Goal: Task Accomplishment & Management: Use online tool/utility

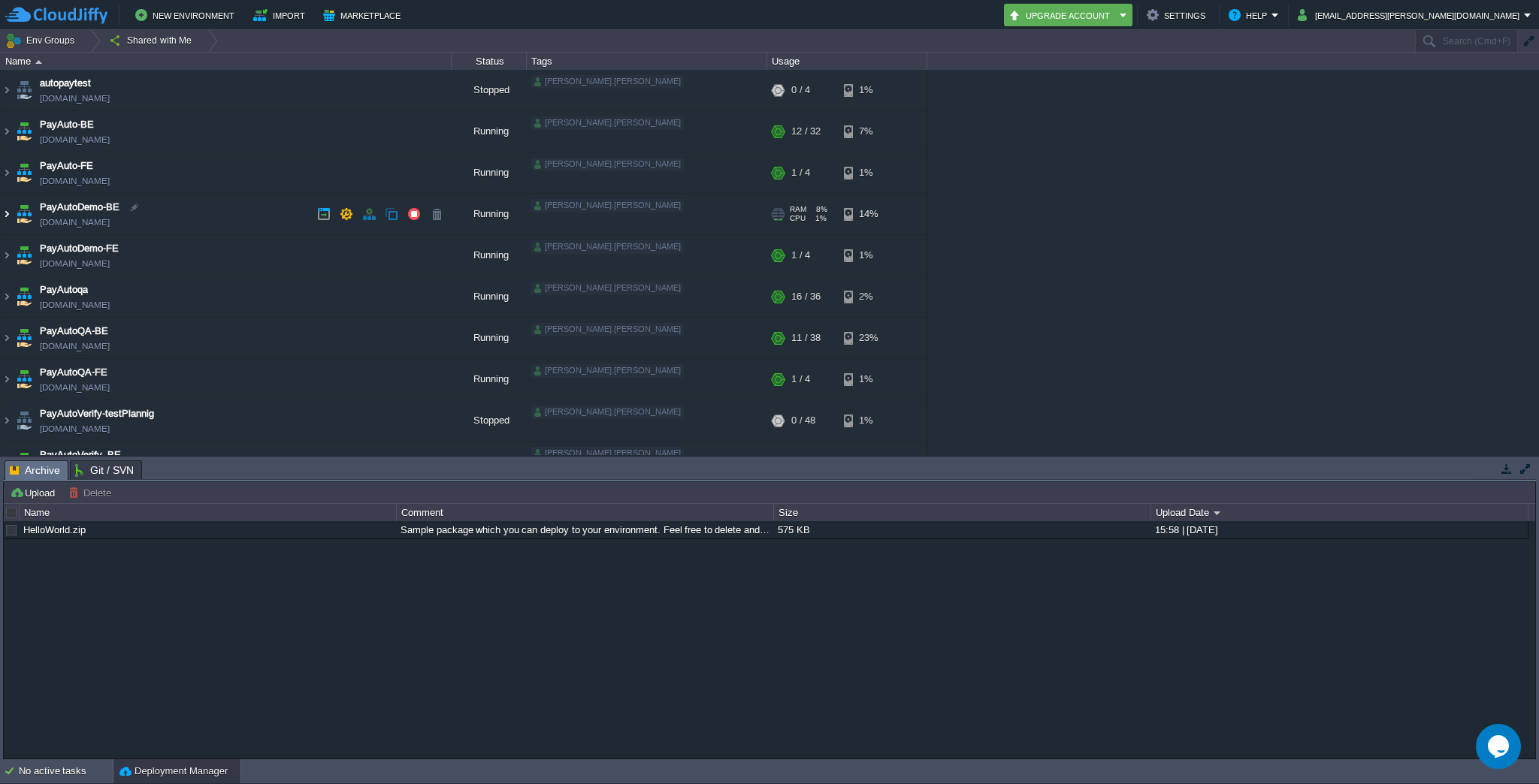
click at [9, 212] on img at bounding box center [6, 214] width 12 height 41
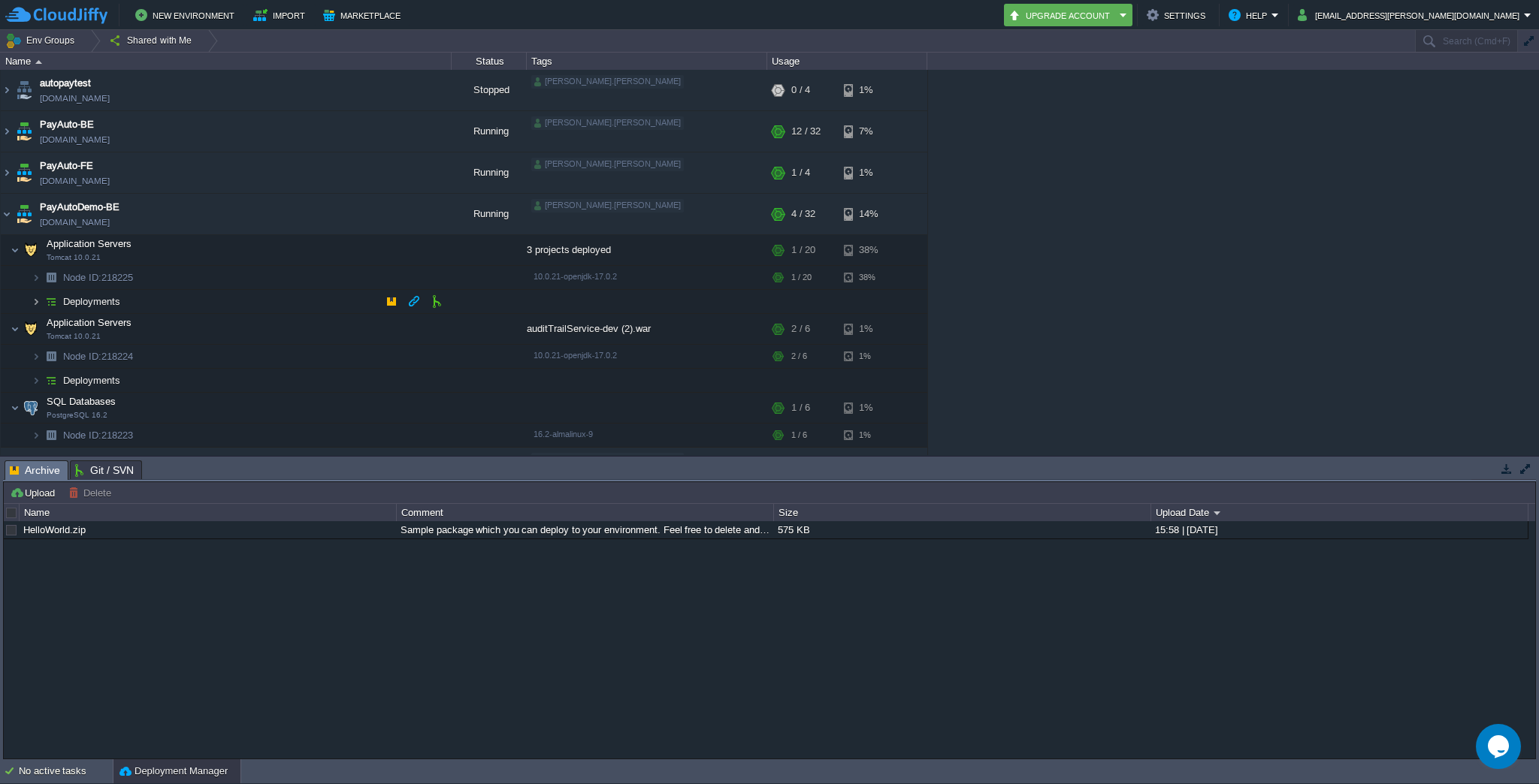
click at [33, 300] on img at bounding box center [36, 301] width 9 height 23
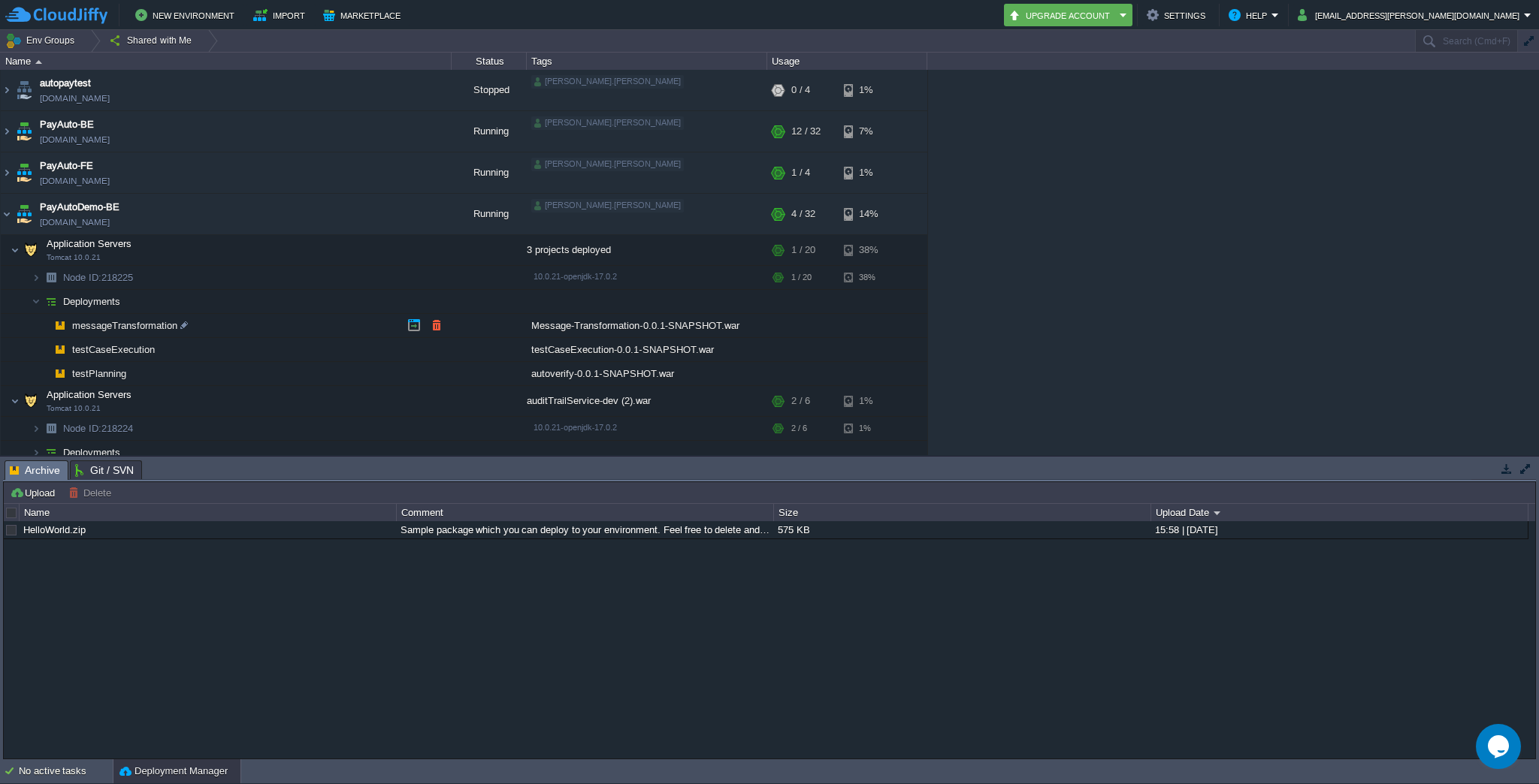
click at [131, 321] on span "messageTransformation" at bounding box center [125, 326] width 109 height 13
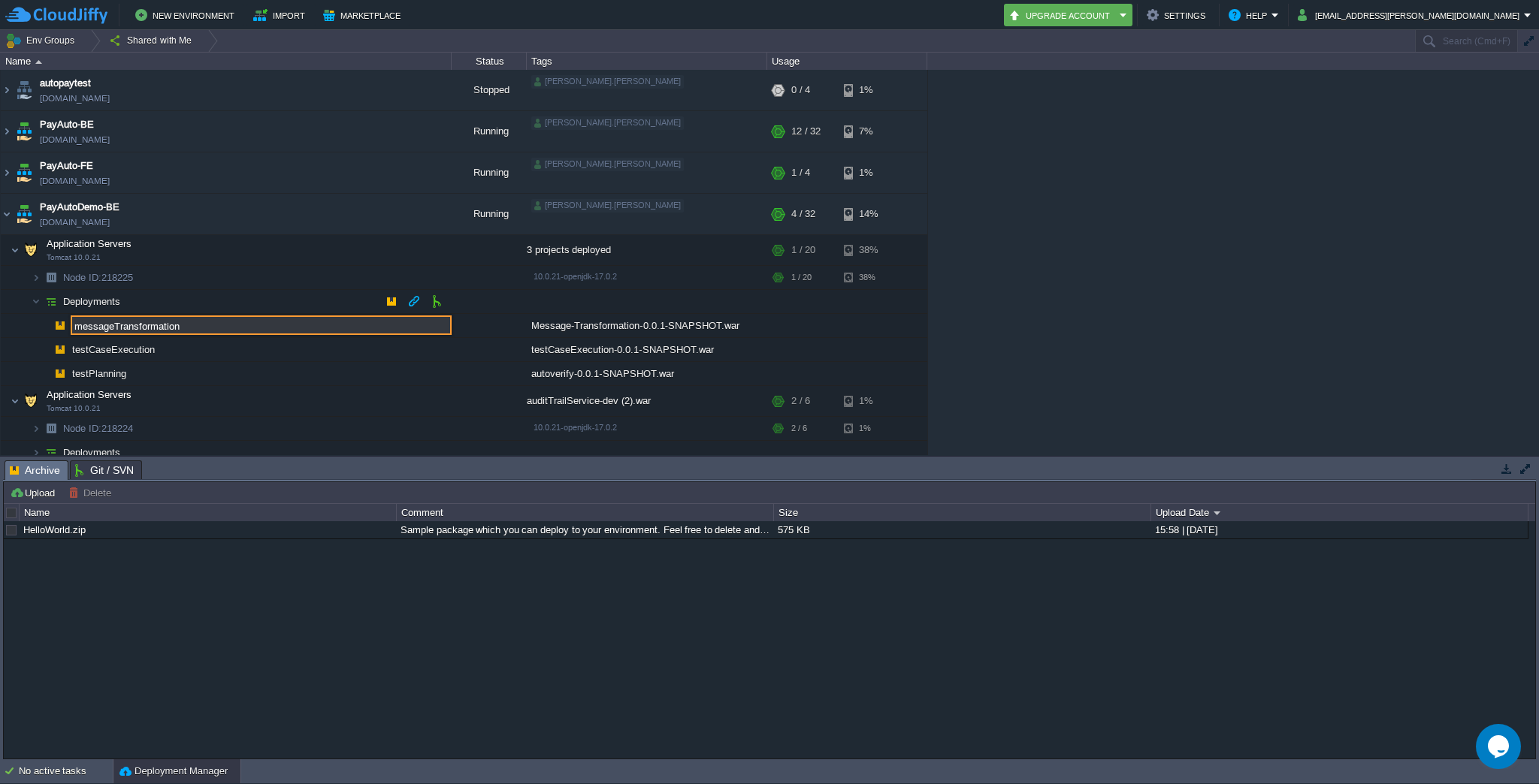
click at [152, 303] on td "Deployments" at bounding box center [226, 301] width 450 height 24
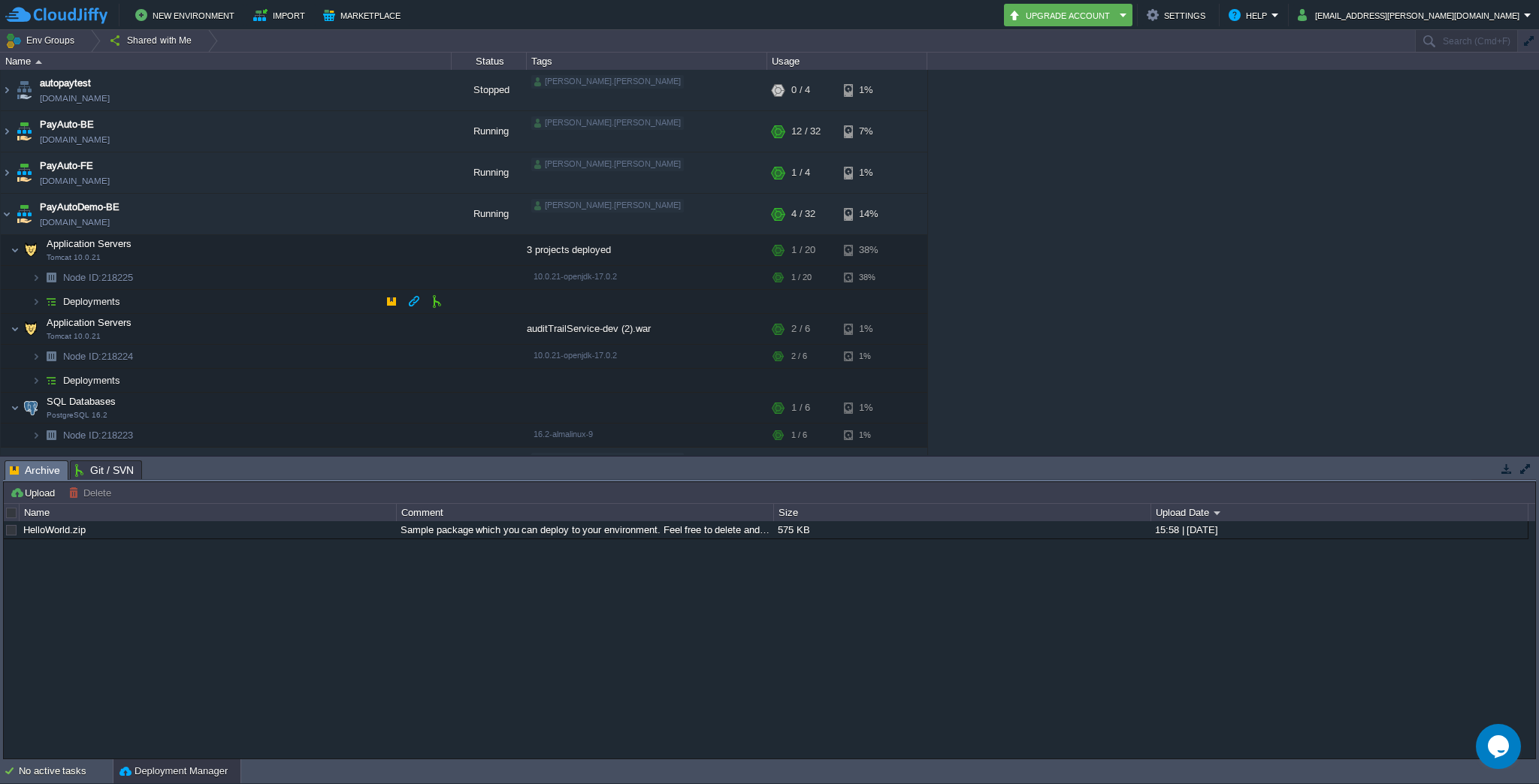
click at [152, 303] on td "Deployments" at bounding box center [226, 301] width 450 height 24
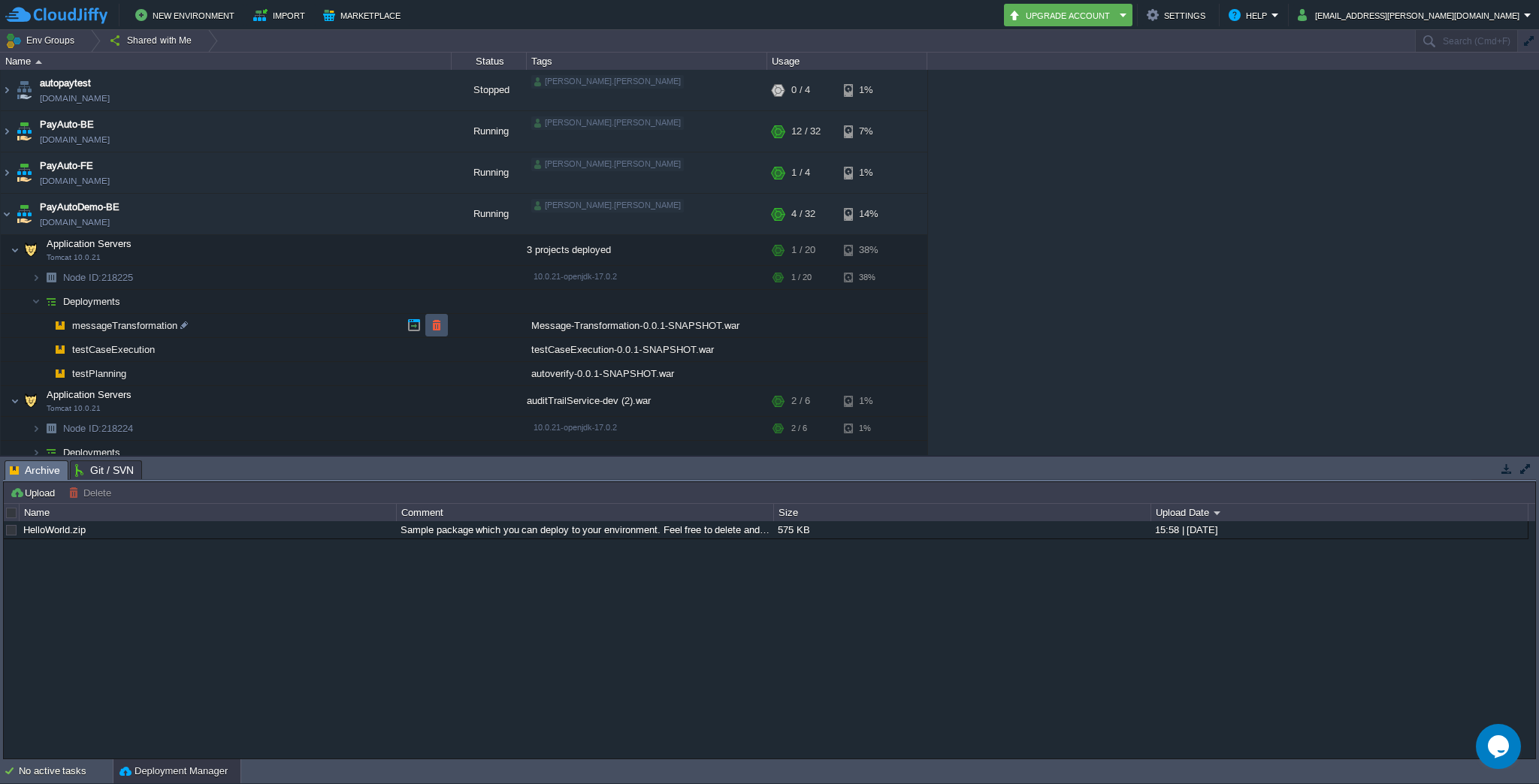
click at [434, 325] on button "button" at bounding box center [436, 325] width 14 height 14
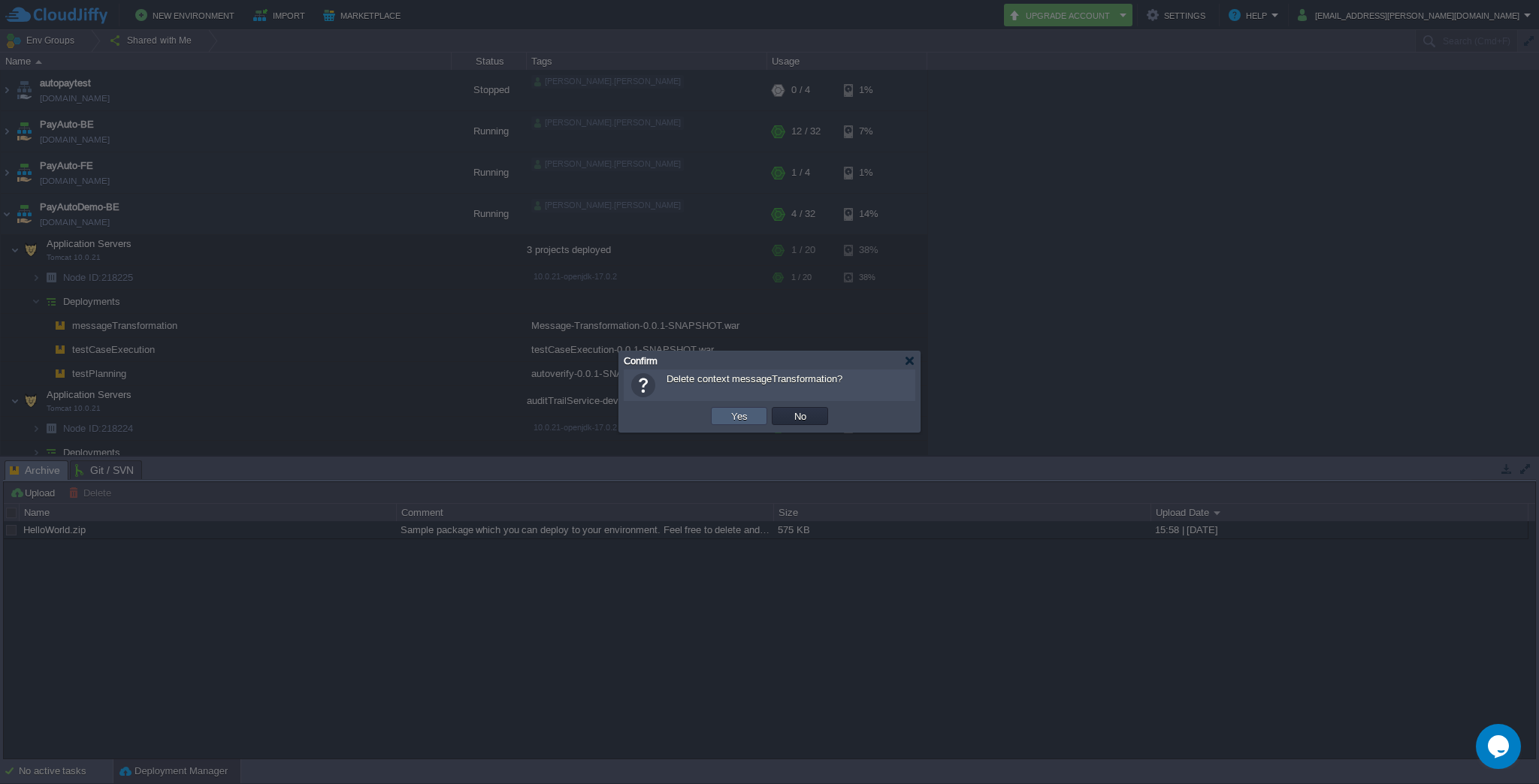
click at [755, 422] on td "Yes" at bounding box center [738, 416] width 56 height 18
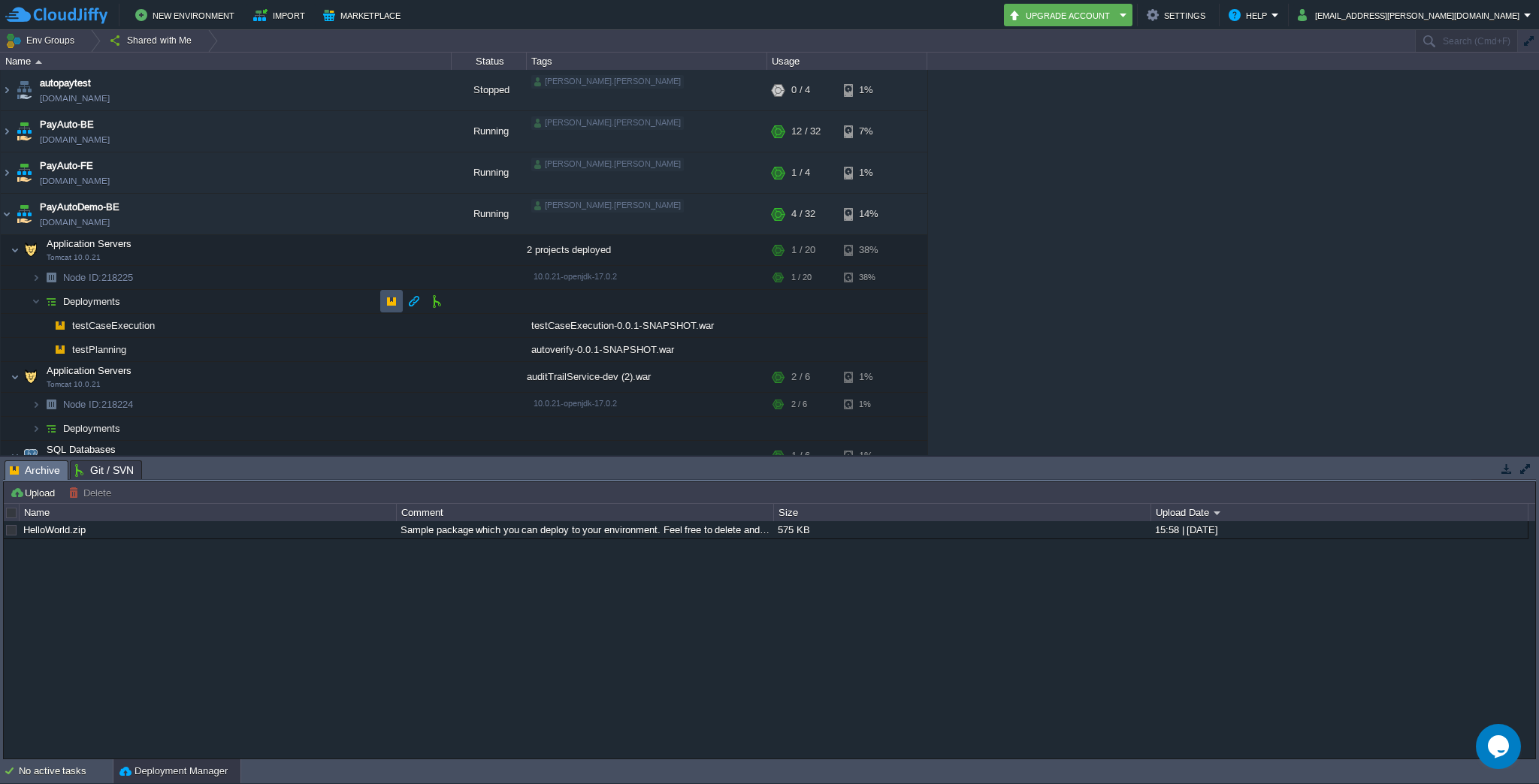
click at [391, 300] on button "button" at bounding box center [391, 300] width 14 height 14
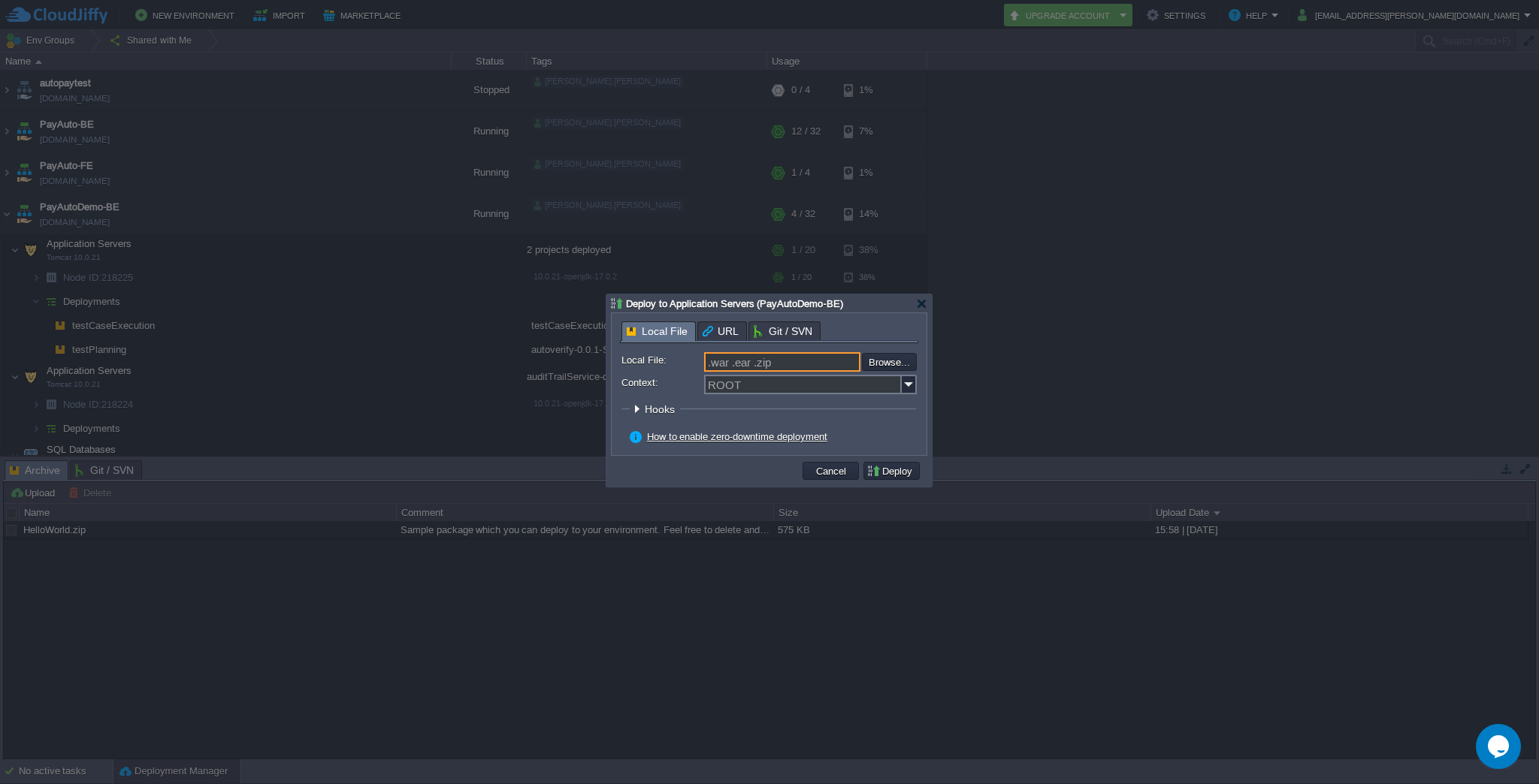
click at [765, 365] on input ".war .ear .zip" at bounding box center [782, 362] width 156 height 20
click at [759, 384] on input "Context:" at bounding box center [802, 384] width 198 height 20
paste input "messageTransformation"
type input "messageTransformation"
click at [884, 361] on input "file" at bounding box center [821, 362] width 190 height 18
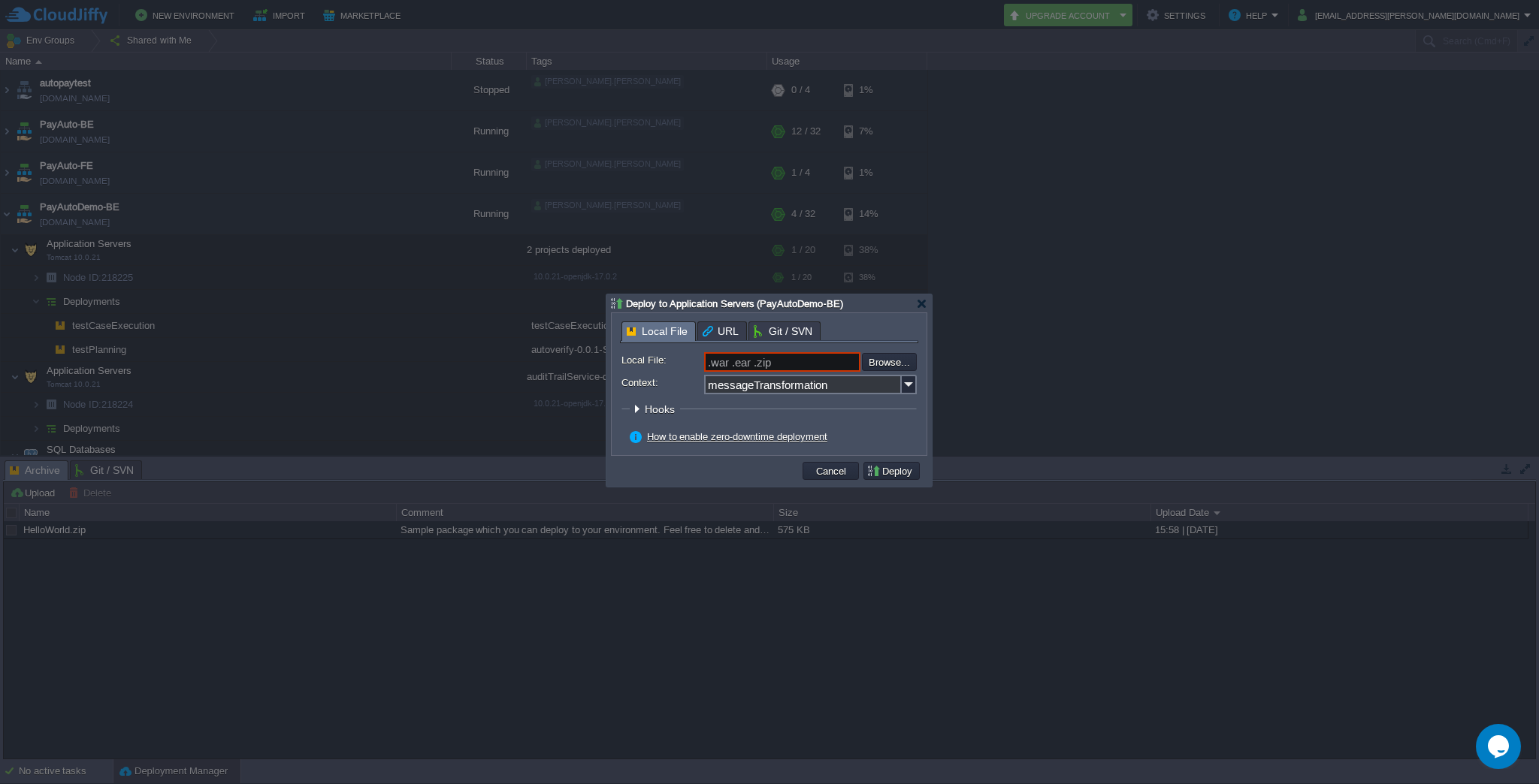
type input "C:\fakepath\Message-Transformation-0.0.1-SNAPSHOT.war"
type input "Message-Transformation-0.0.1-SNAPSHOT.war"
click at [904, 472] on button "Deploy" at bounding box center [892, 470] width 51 height 14
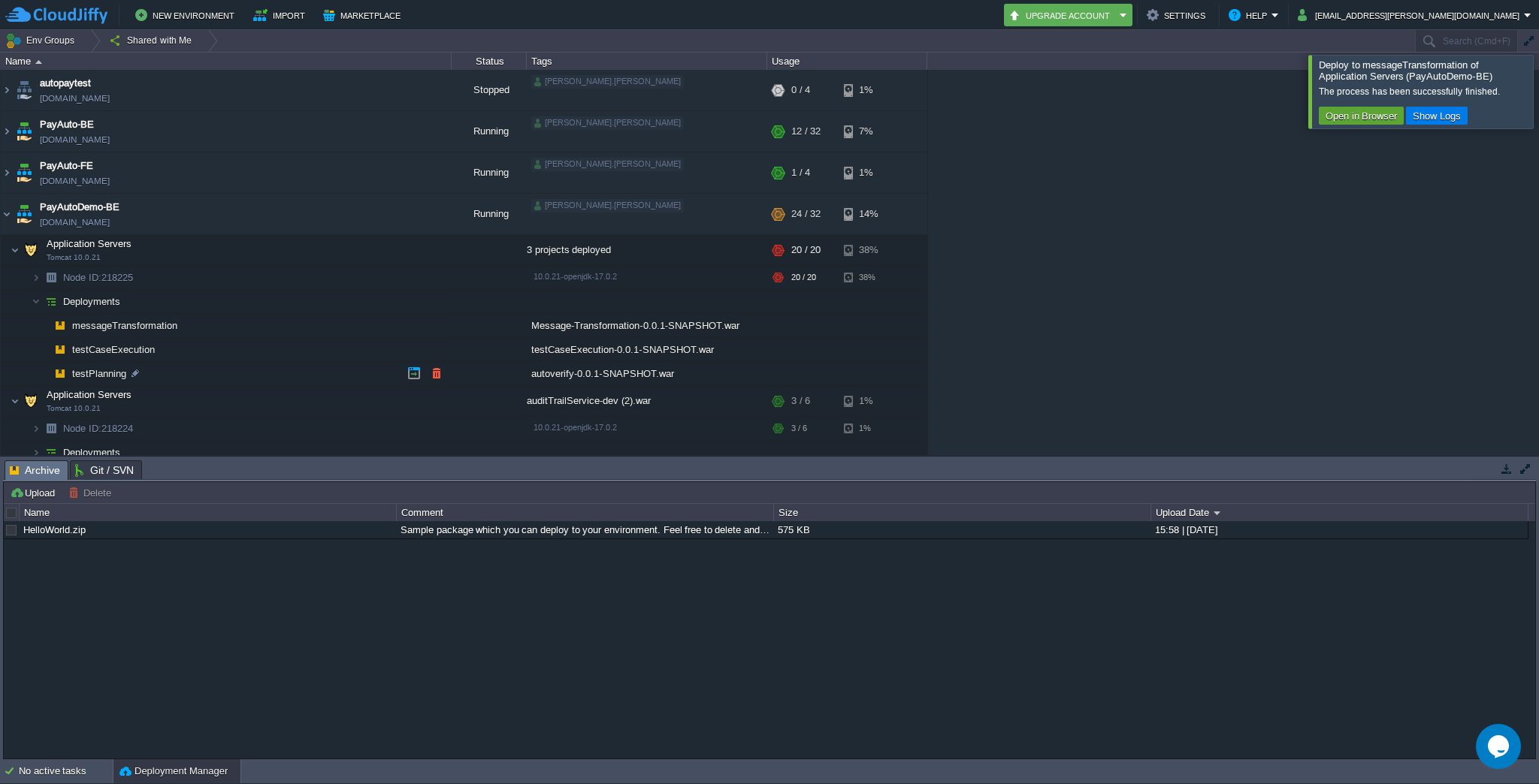
click at [108, 374] on span "testPlanning" at bounding box center [99, 374] width 58 height 13
type input "testPlanning"
click at [33, 374] on img at bounding box center [36, 368] width 9 height 14
click at [437, 377] on button "button" at bounding box center [436, 373] width 14 height 14
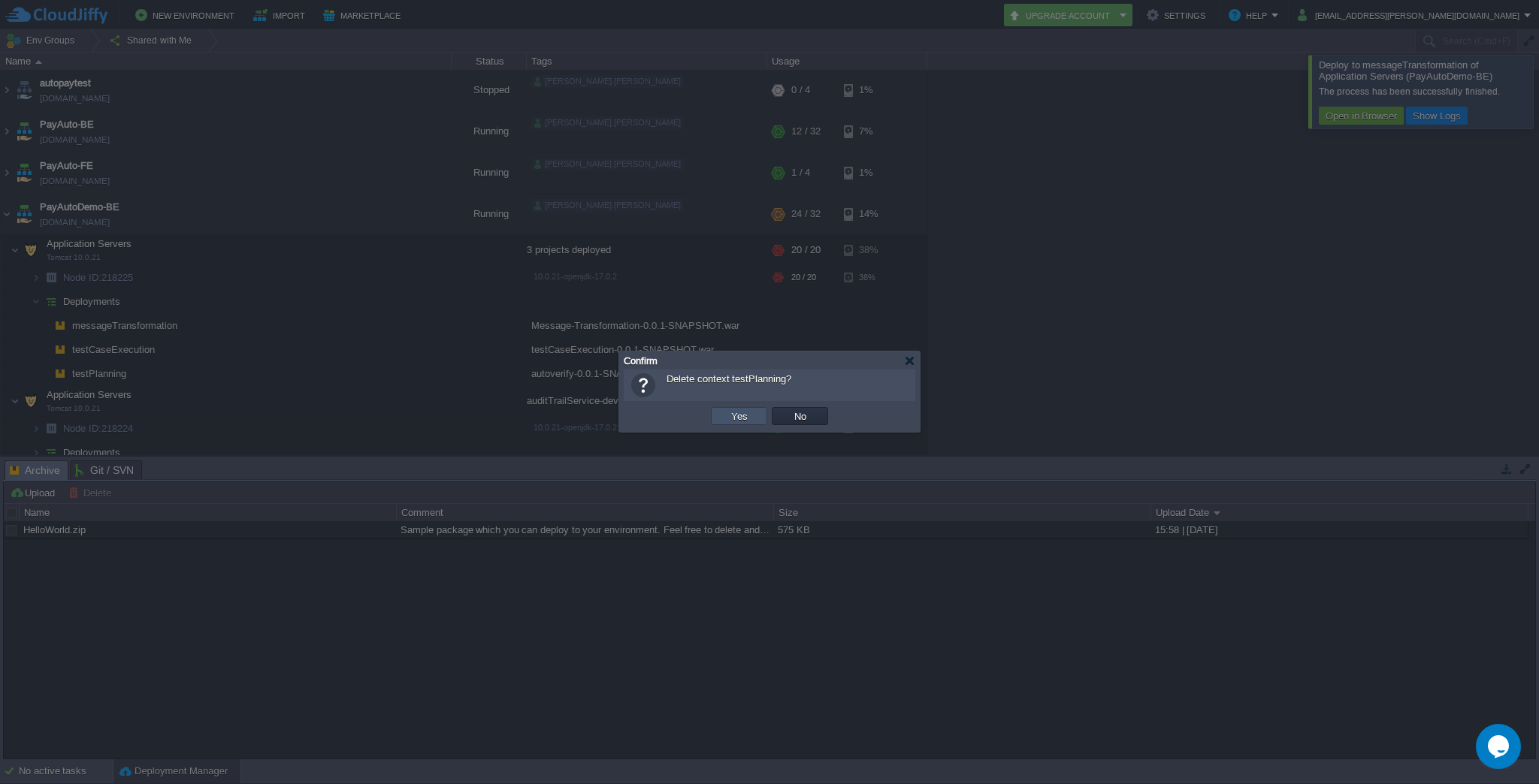
click at [733, 414] on button "Yes" at bounding box center [739, 416] width 25 height 14
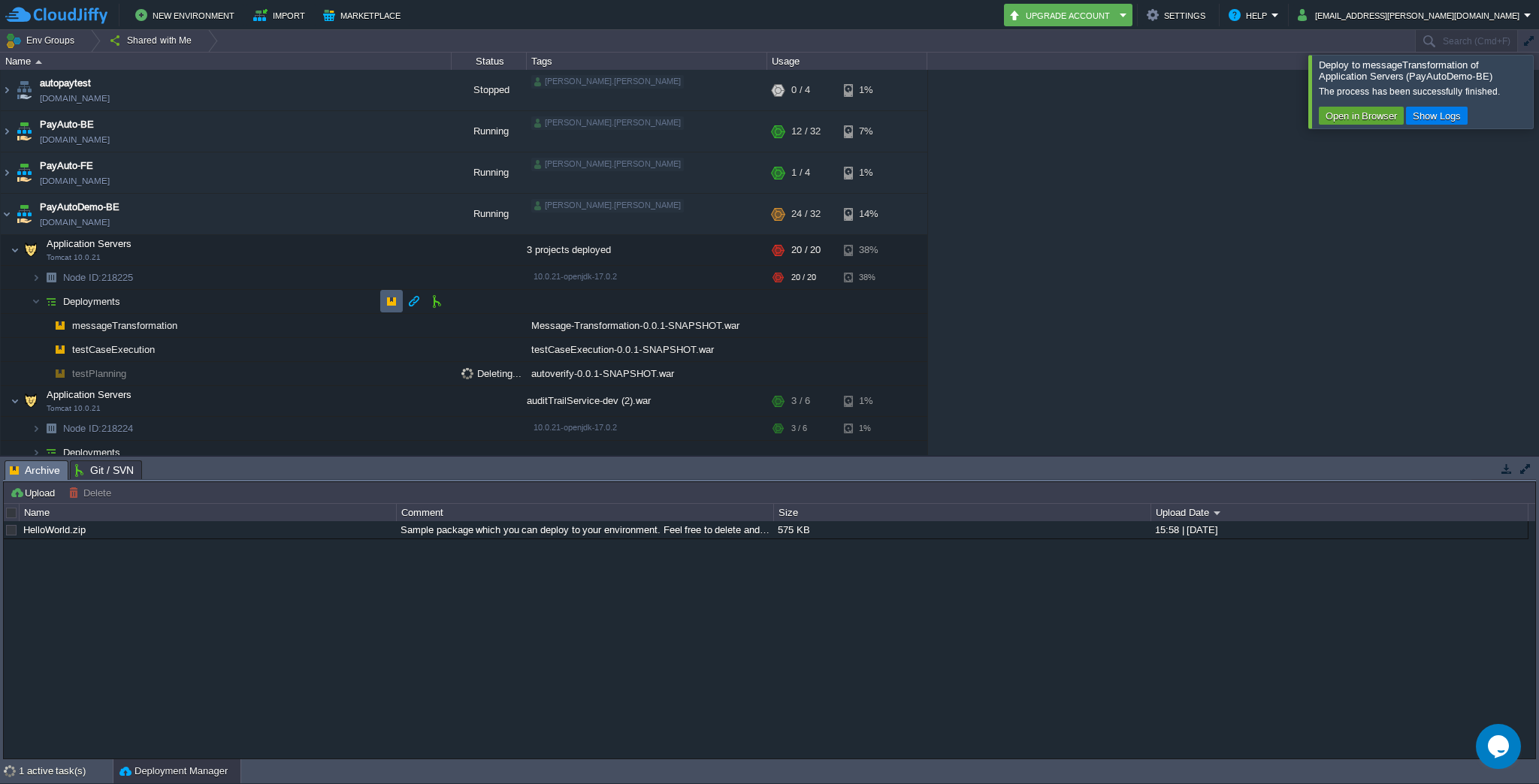
click at [388, 296] on button "button" at bounding box center [391, 300] width 14 height 14
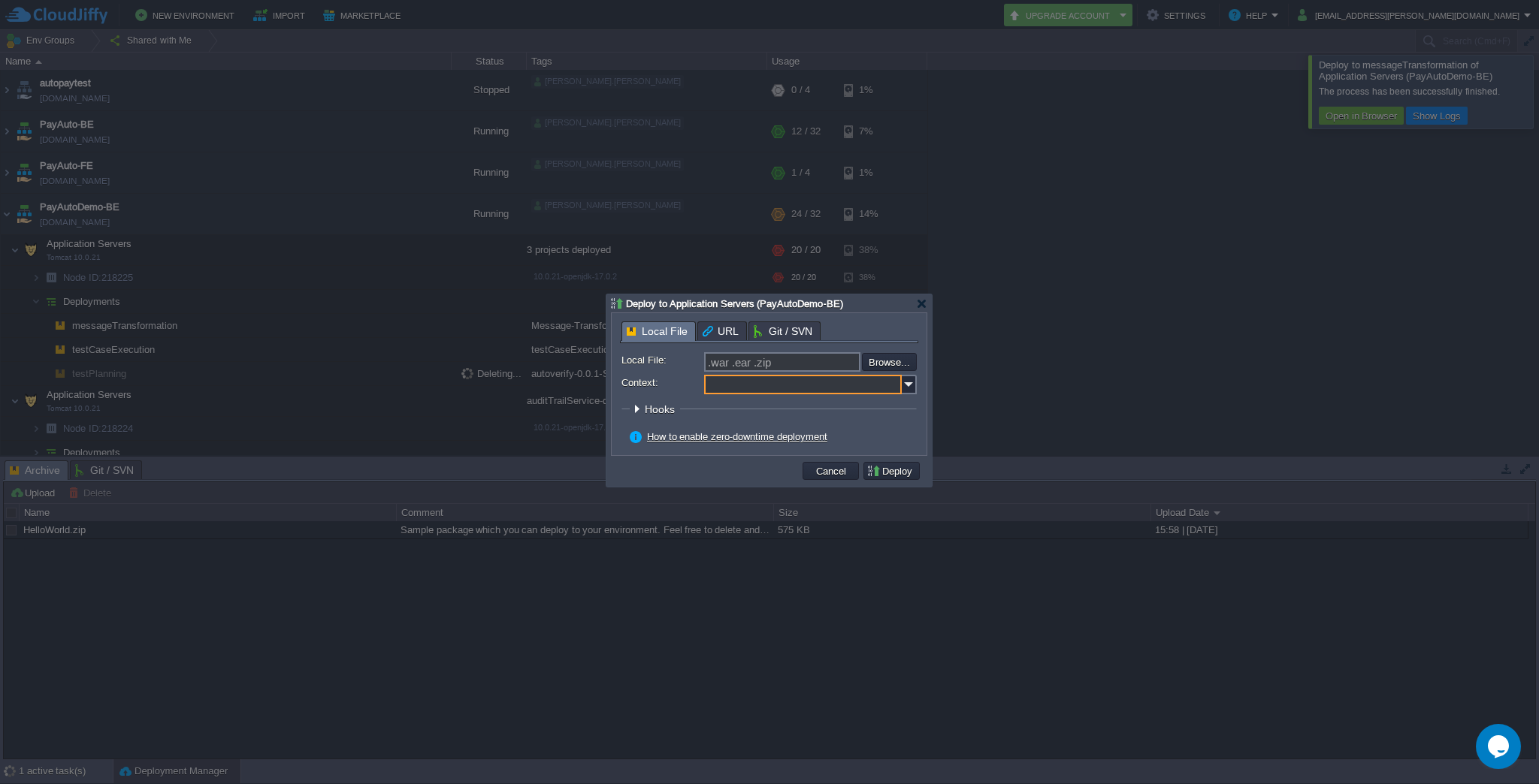
click at [746, 384] on input "Context:" at bounding box center [802, 384] width 198 height 20
paste input "testPlanning"
type input "testPlanning"
click at [878, 356] on input "file" at bounding box center [821, 362] width 190 height 18
type input "C:\fakepath\autoverify-0.0.1-SNAPSHOT.war"
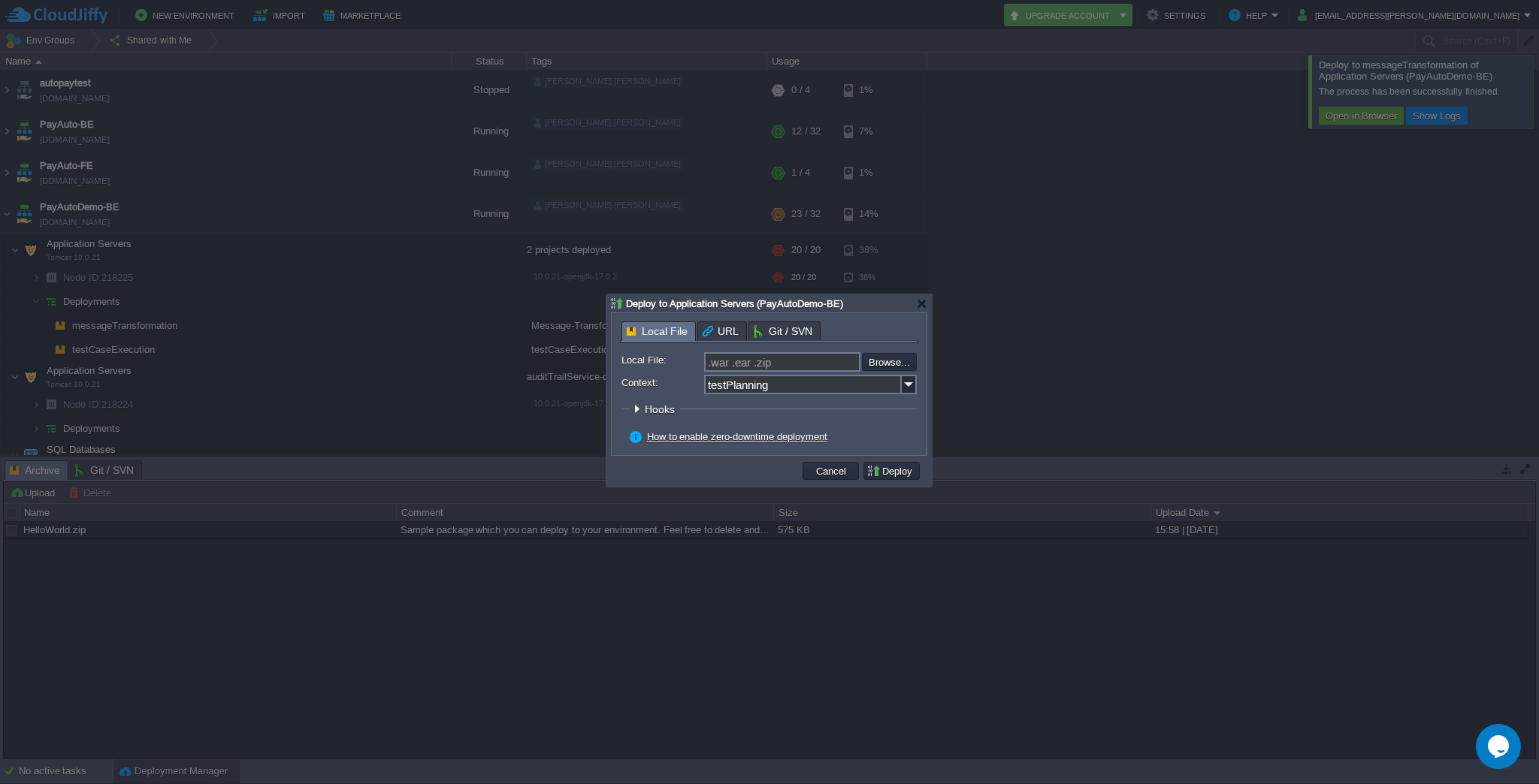
type input "autoverify-0.0.1-SNAPSHOT.war"
click at [890, 360] on input "file" at bounding box center [821, 362] width 190 height 18
click at [911, 471] on button "Deploy" at bounding box center [892, 470] width 51 height 14
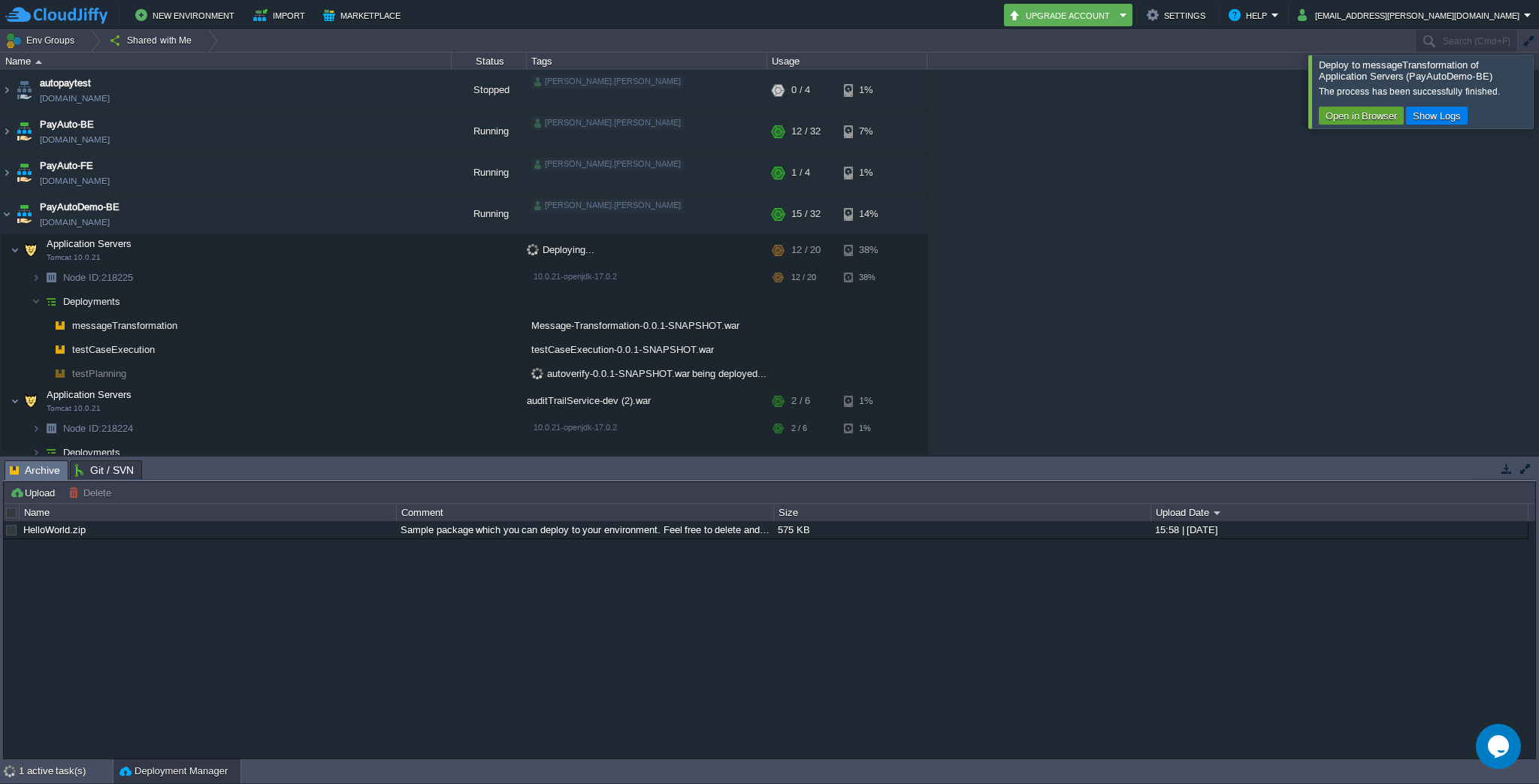
click at [1538, 94] on div at bounding box center [1557, 91] width 0 height 73
click at [1538, 92] on div at bounding box center [1557, 91] width 0 height 73
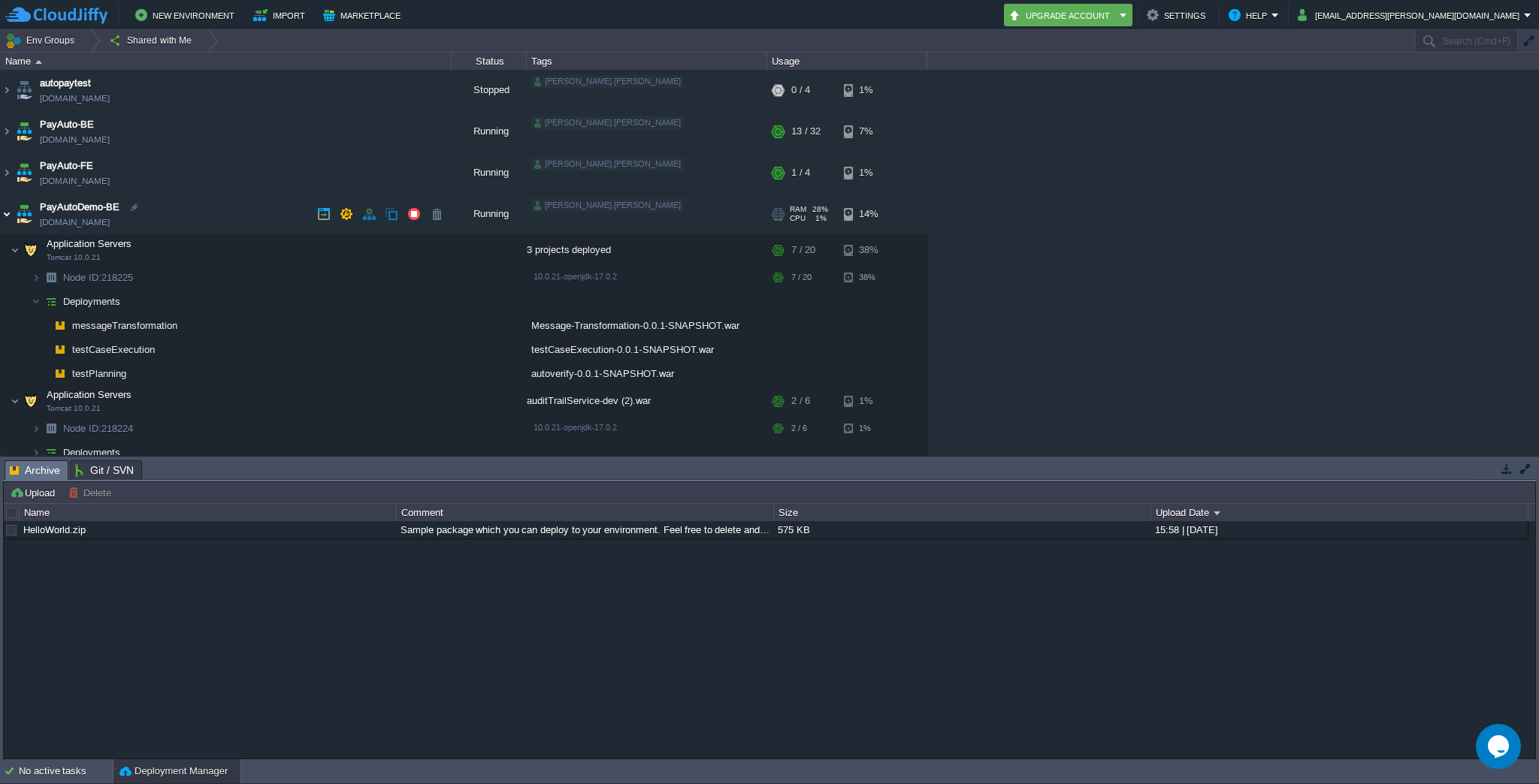
click at [10, 215] on img at bounding box center [6, 214] width 12 height 41
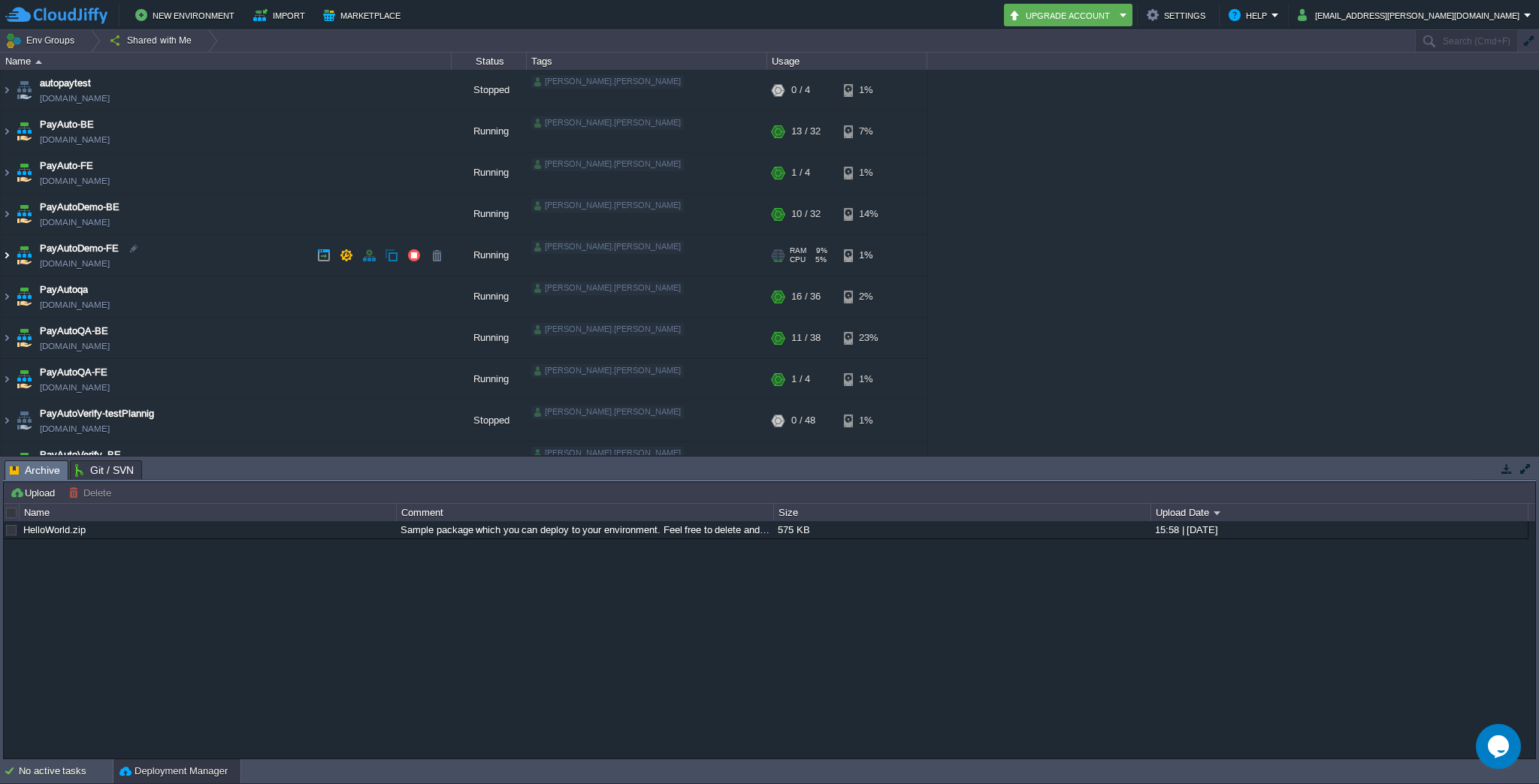
click at [11, 254] on img at bounding box center [6, 255] width 12 height 41
